Goal: Information Seeking & Learning: Learn about a topic

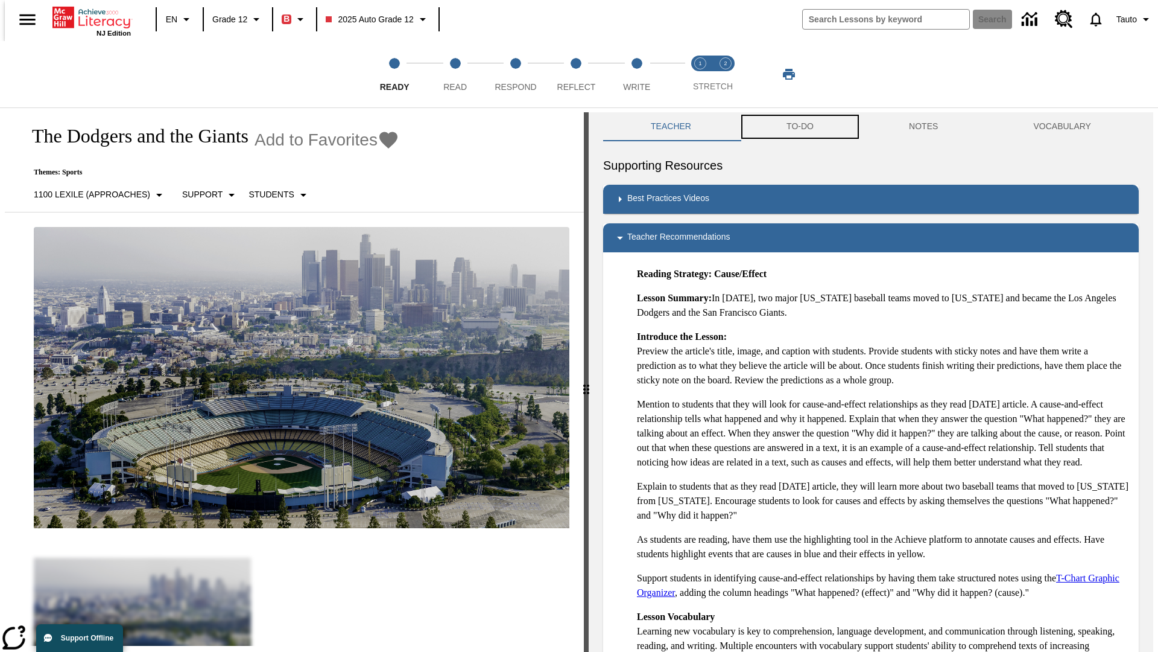
click at [799, 127] on button "TO-DO" at bounding box center [800, 126] width 122 height 29
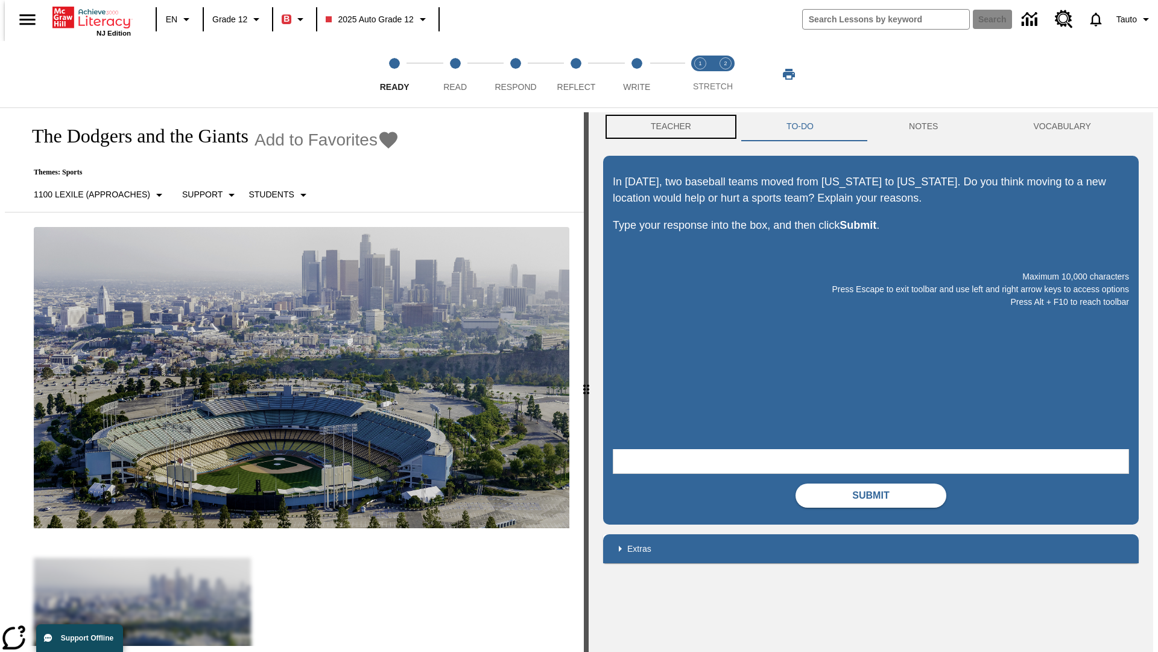
scroll to position [1, 0]
click at [667, 127] on button "Teacher" at bounding box center [671, 126] width 136 height 29
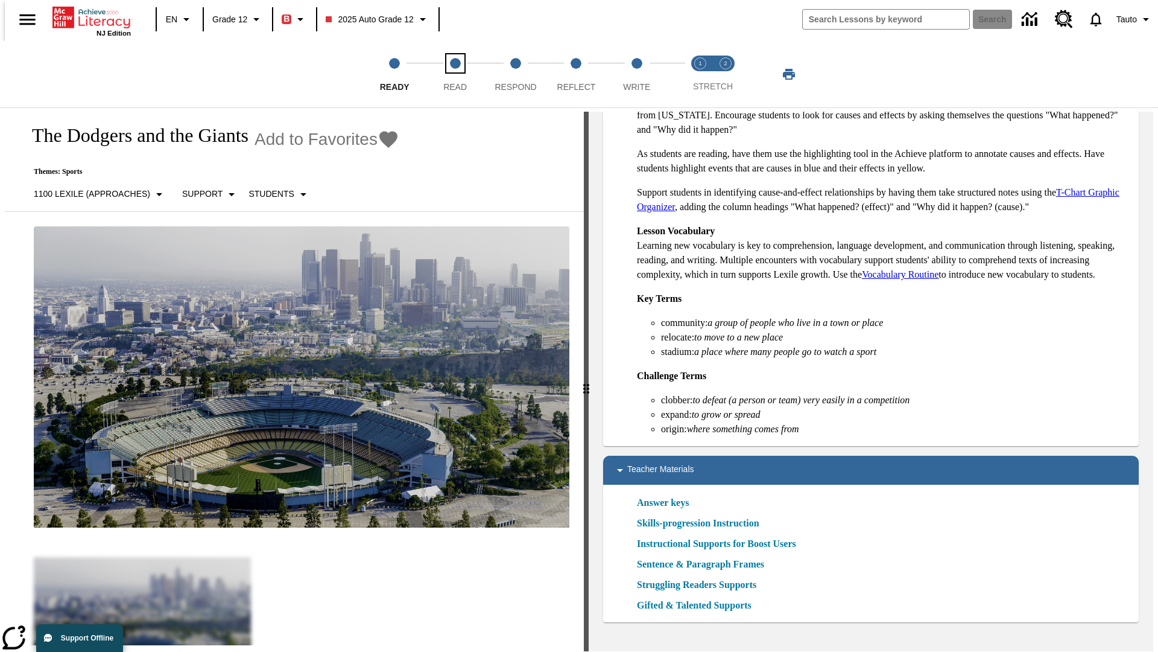
click at [455, 74] on span "Read" at bounding box center [455, 82] width 24 height 22
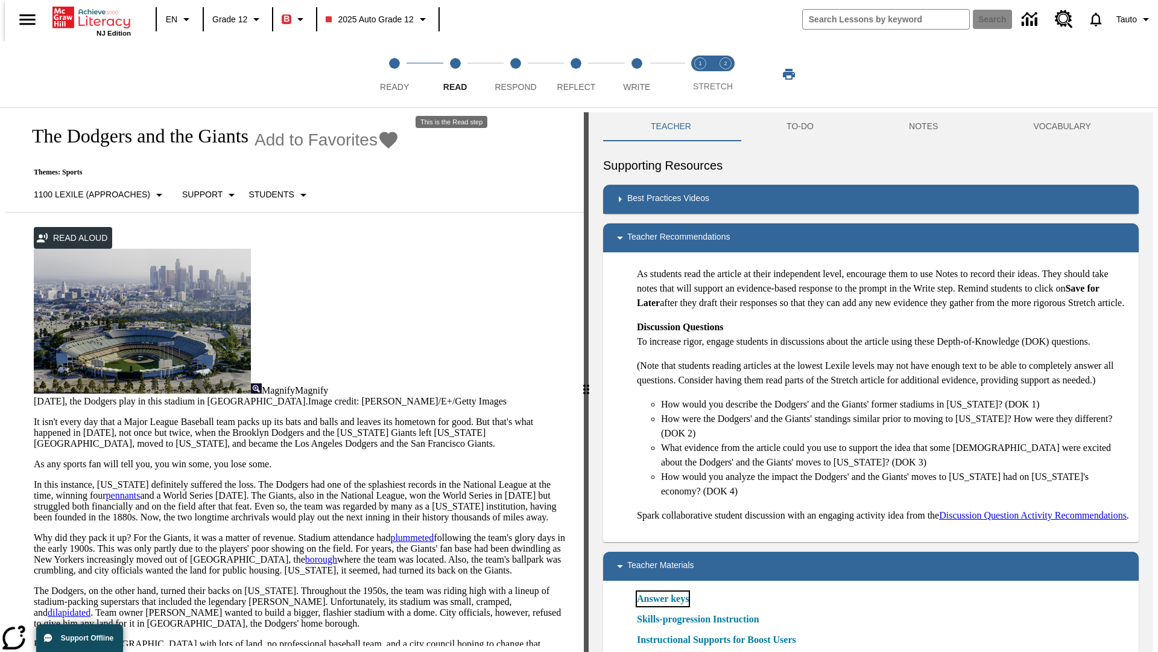
click at [662, 606] on link "Answer keys" at bounding box center [663, 598] width 52 height 14
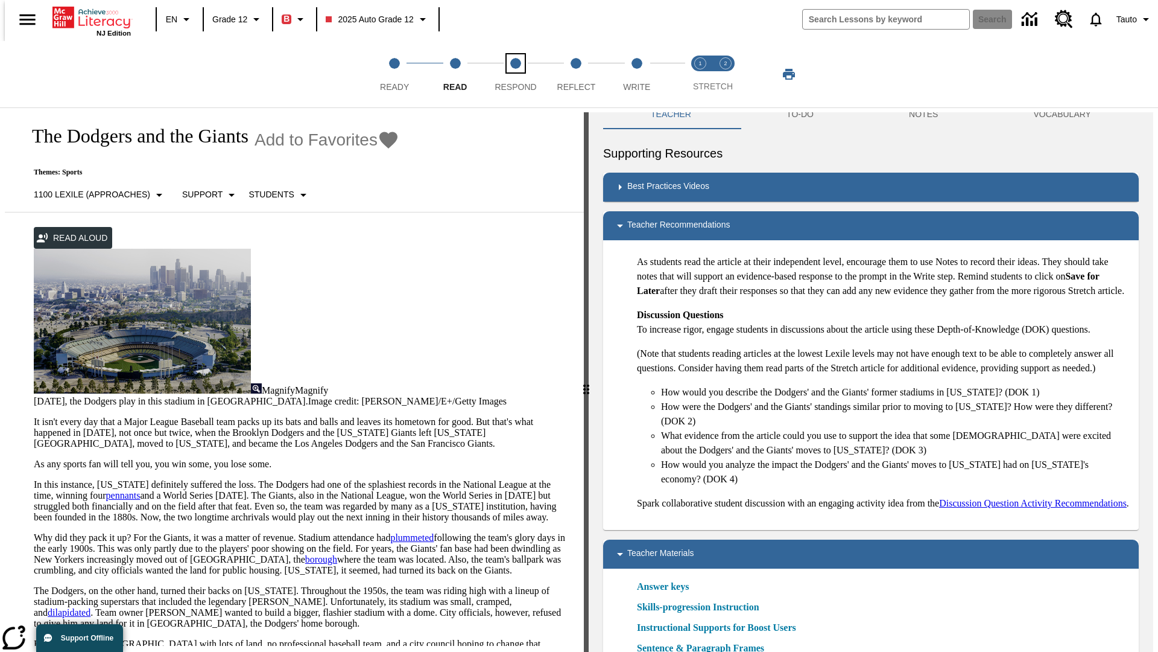
click at [516, 74] on span "Respond" at bounding box center [516, 82] width 42 height 22
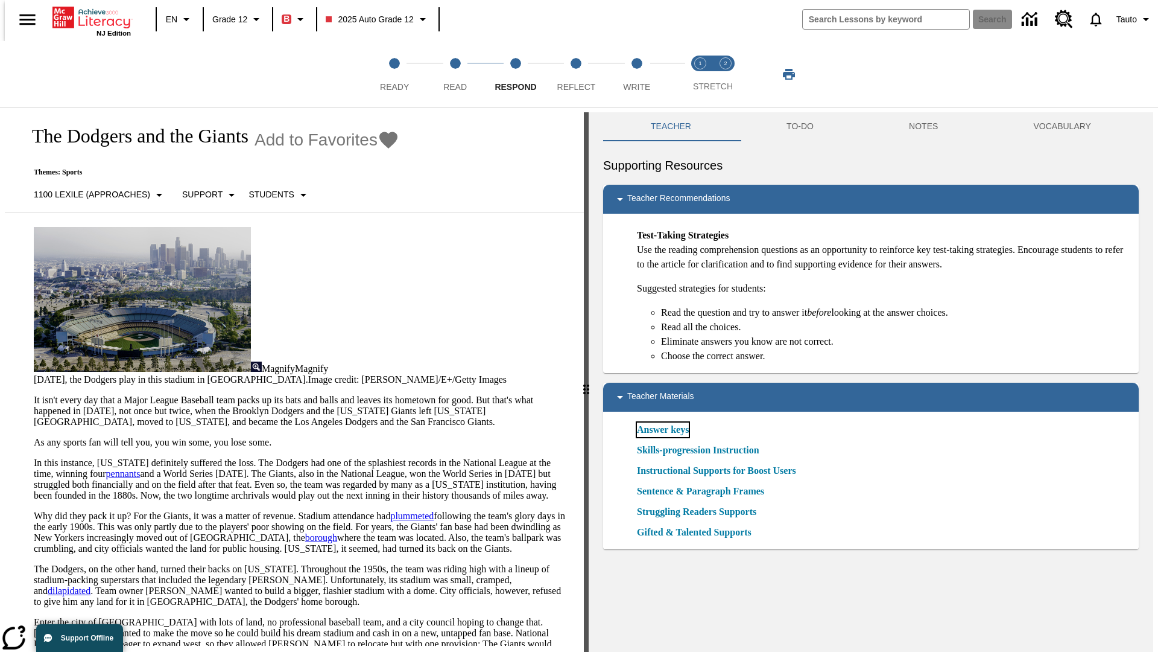
click at [662, 430] on link "Answer keys" at bounding box center [663, 429] width 52 height 14
click at [576, 74] on span "Reflect" at bounding box center [576, 82] width 39 height 22
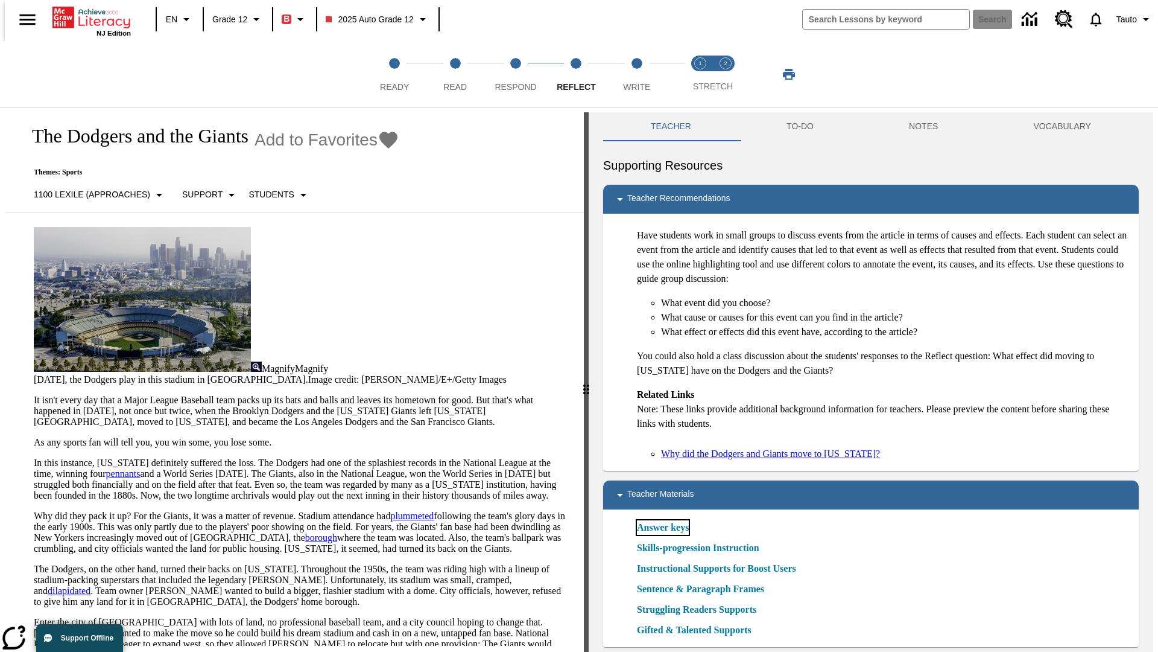
click at [662, 527] on link "Answer keys" at bounding box center [663, 527] width 52 height 14
click at [636, 74] on span "Write" at bounding box center [636, 82] width 27 height 22
